Goal: Find specific page/section: Find specific page/section

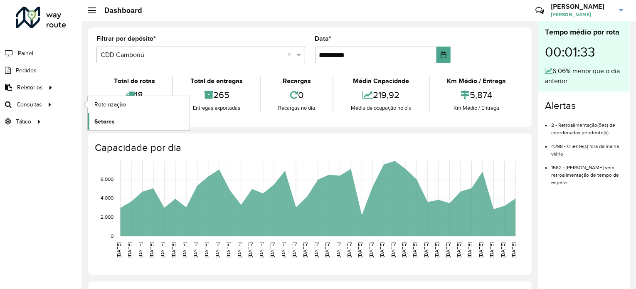
click at [115, 123] on link "Setores" at bounding box center [139, 121] width 102 height 17
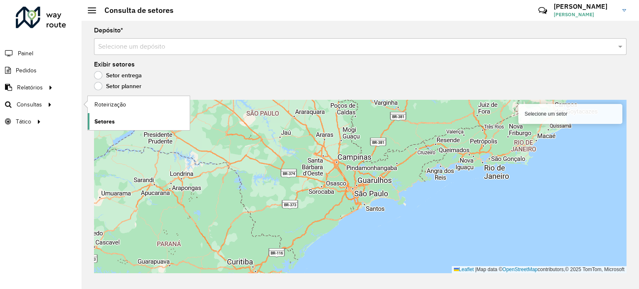
click at [106, 119] on span "Setores" at bounding box center [104, 121] width 20 height 9
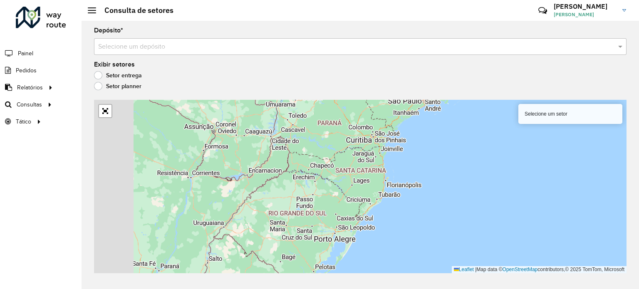
drag, startPoint x: 327, startPoint y: 241, endPoint x: 393, endPoint y: 138, distance: 122.4
click at [393, 138] on div "Selecione um setor Leaflet | Map data © OpenStreetMap contributors,© 2025 TomTo…" at bounding box center [360, 186] width 532 height 173
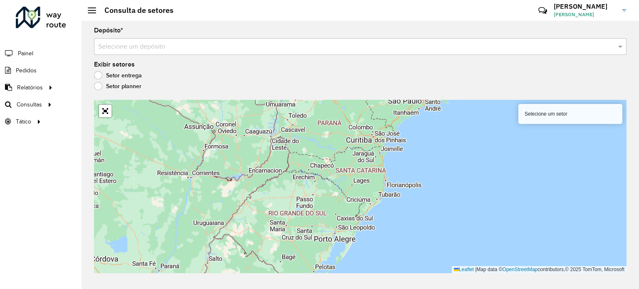
click at [560, 117] on div "Selecione um setor" at bounding box center [570, 114] width 104 height 20
click at [552, 111] on div "Selecione um setor" at bounding box center [570, 114] width 104 height 20
click at [499, 46] on input "text" at bounding box center [351, 47] width 507 height 10
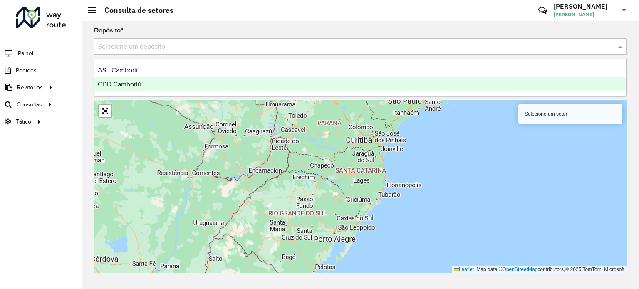
click at [205, 84] on div "CDD Camboriú" at bounding box center [359, 84] width 531 height 14
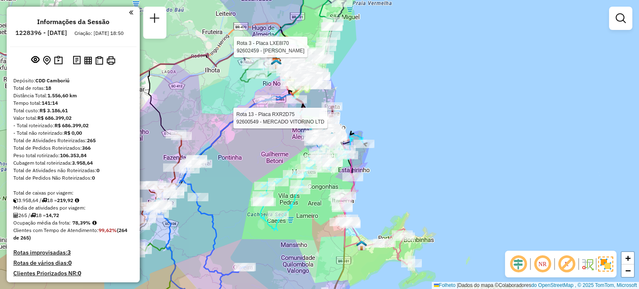
scroll to position [974, 0]
